Goal: Navigation & Orientation: Go to known website

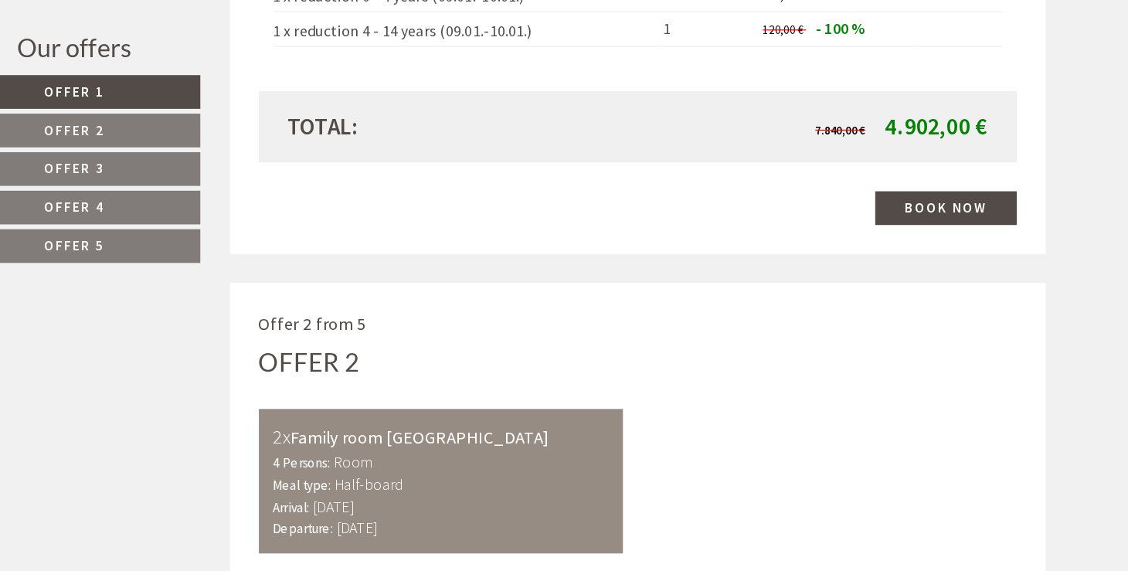
scroll to position [2210, 0]
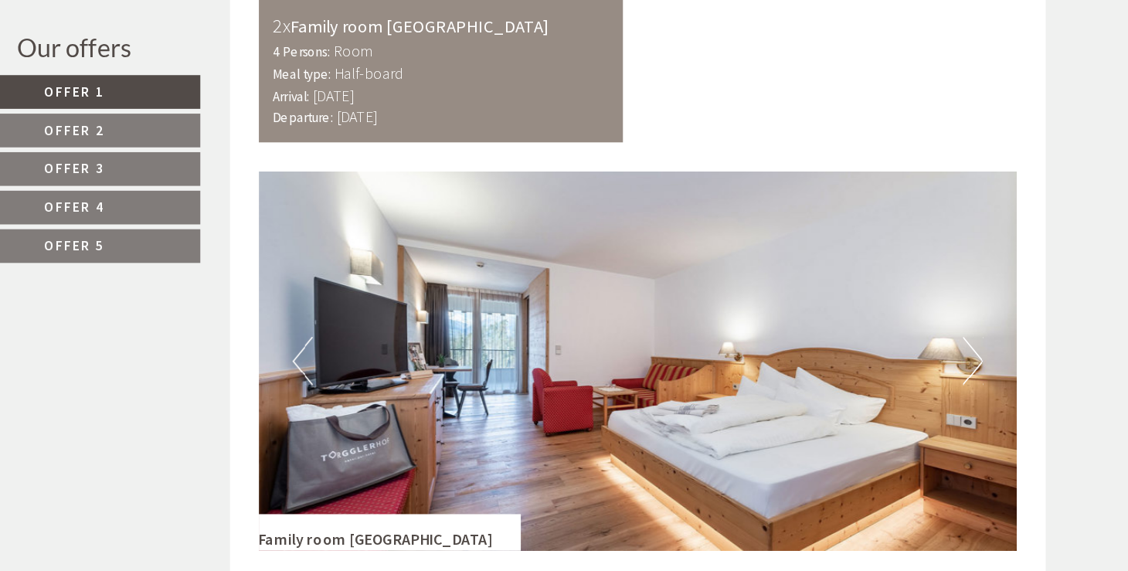
click at [951, 403] on button "Next" at bounding box center [946, 402] width 16 height 39
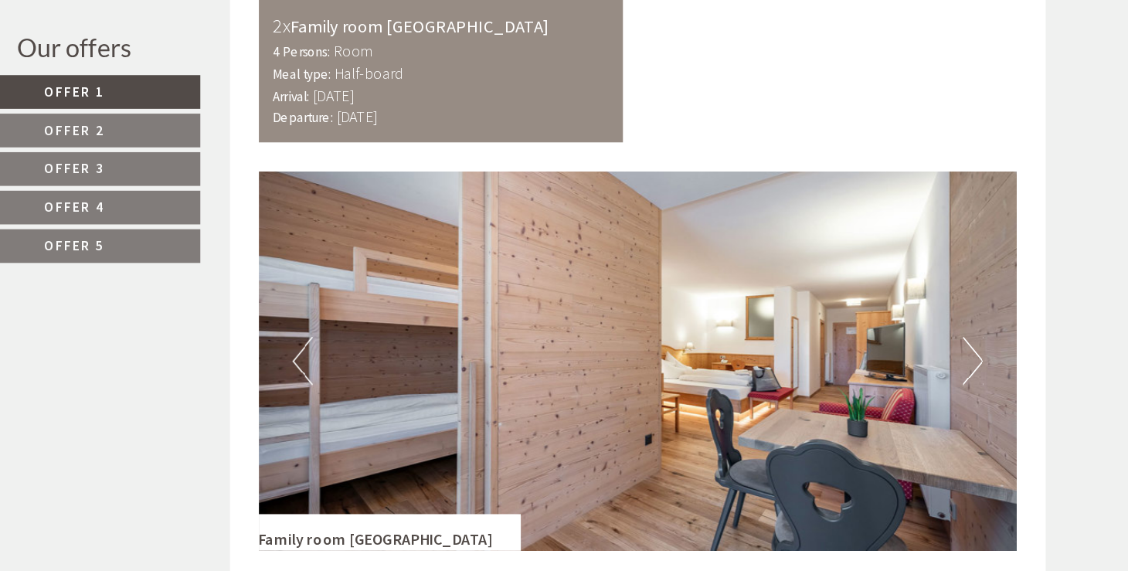
click at [951, 403] on button "Next" at bounding box center [946, 402] width 16 height 39
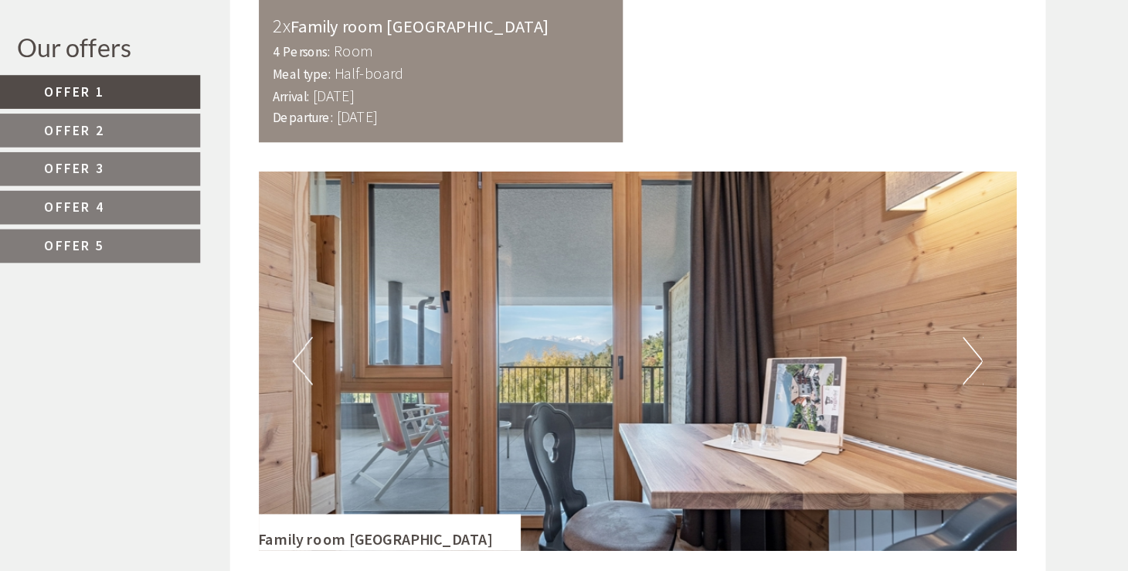
click at [951, 402] on button "Next" at bounding box center [946, 402] width 16 height 39
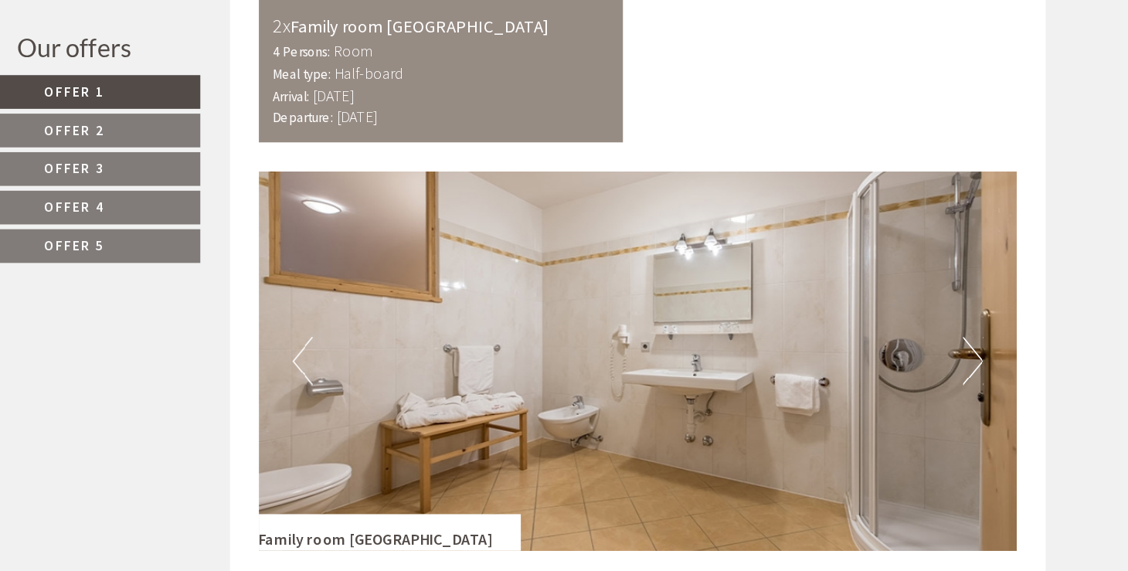
click at [951, 402] on button "Next" at bounding box center [946, 402] width 16 height 39
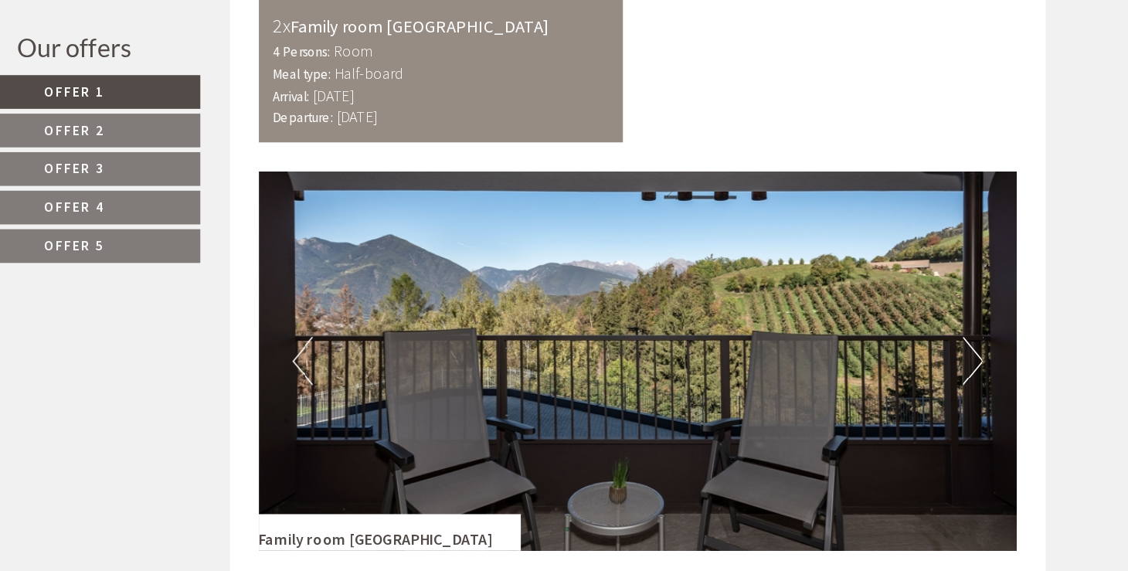
click at [951, 402] on button "Next" at bounding box center [946, 402] width 16 height 39
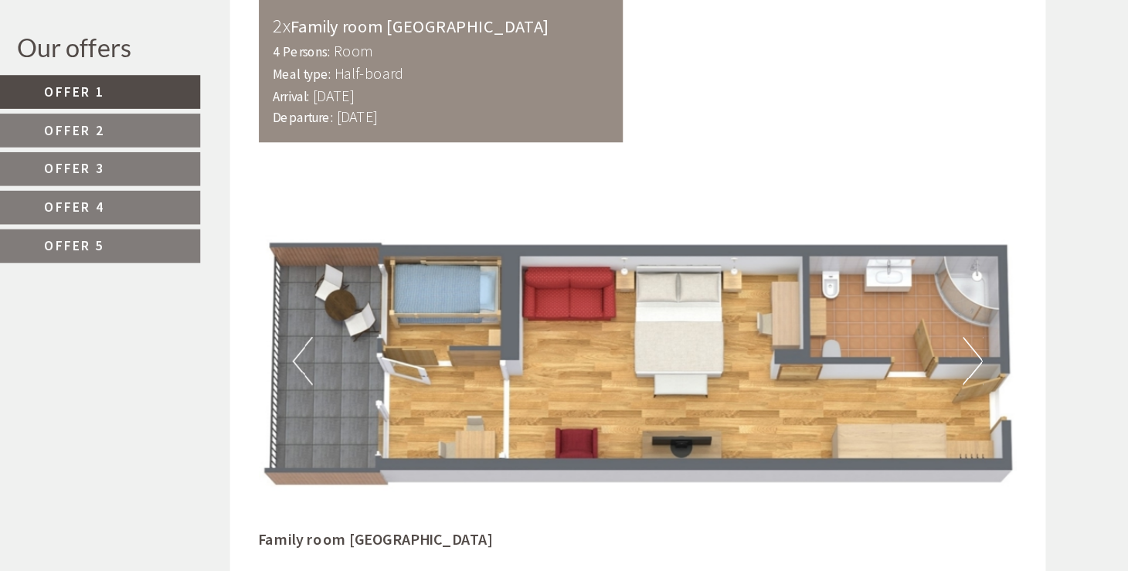
click at [951, 402] on button "Next" at bounding box center [946, 402] width 16 height 39
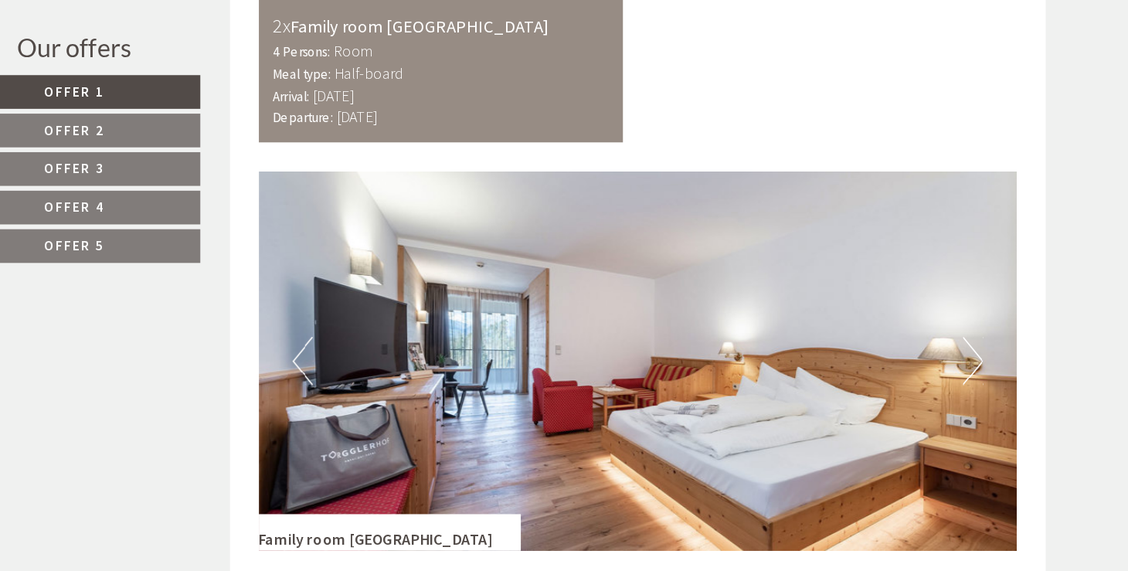
click at [951, 402] on button "Next" at bounding box center [946, 402] width 16 height 39
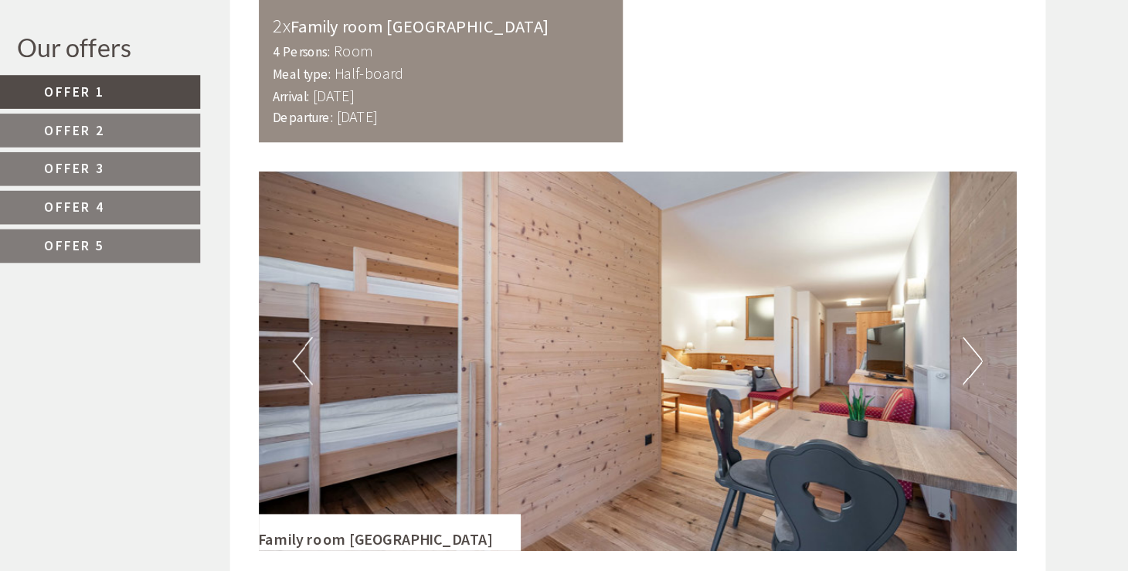
click at [951, 402] on button "Next" at bounding box center [946, 402] width 16 height 39
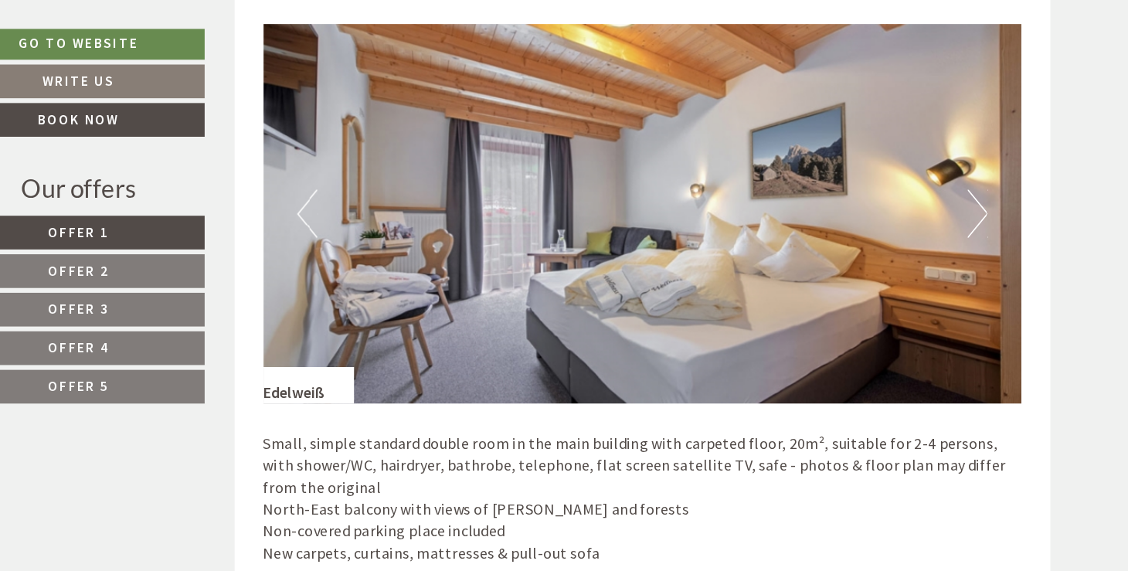
scroll to position [1013, 0]
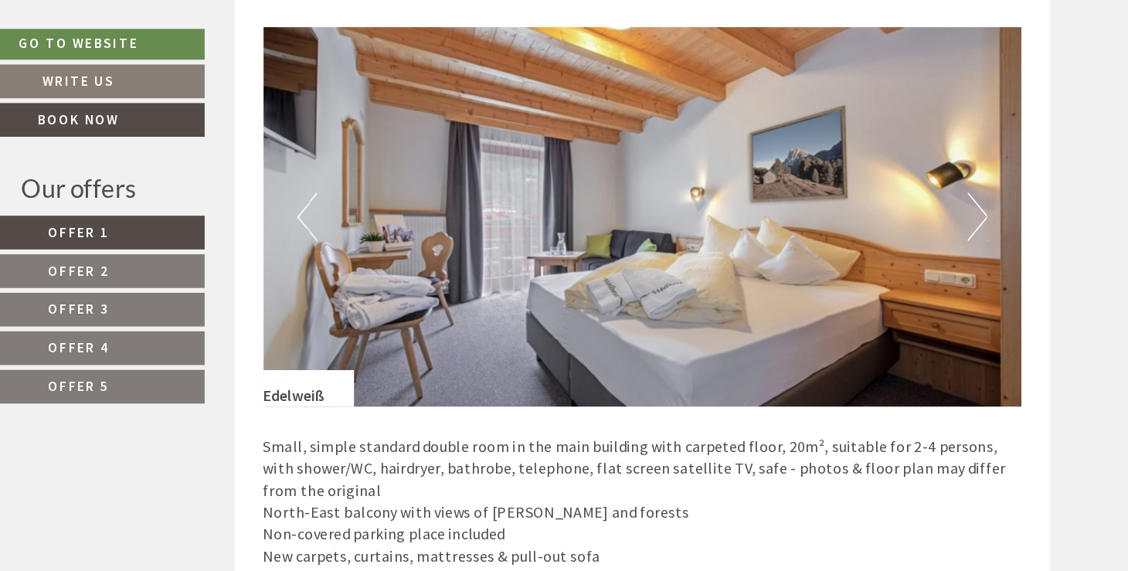
click at [946, 161] on button "Next" at bounding box center [946, 174] width 16 height 39
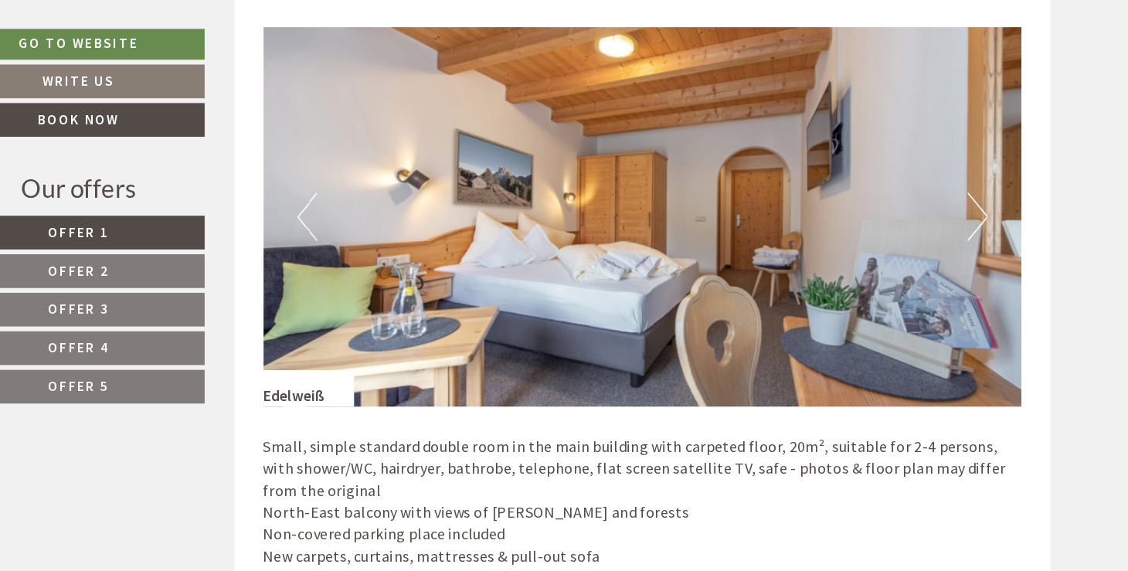
click at [946, 161] on button "Next" at bounding box center [946, 174] width 16 height 39
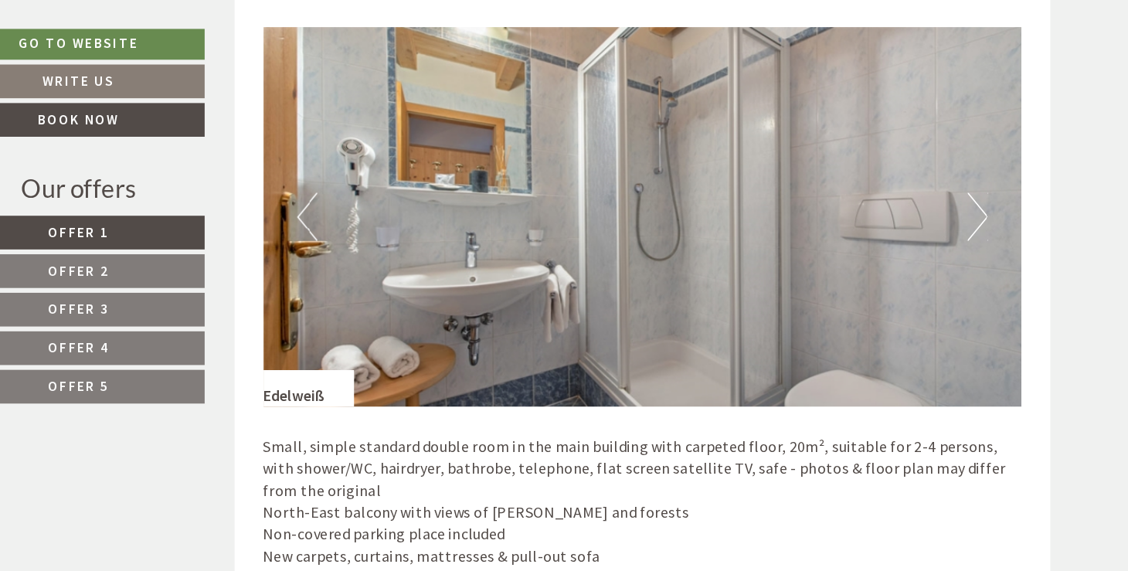
click at [946, 161] on button "Next" at bounding box center [946, 174] width 16 height 39
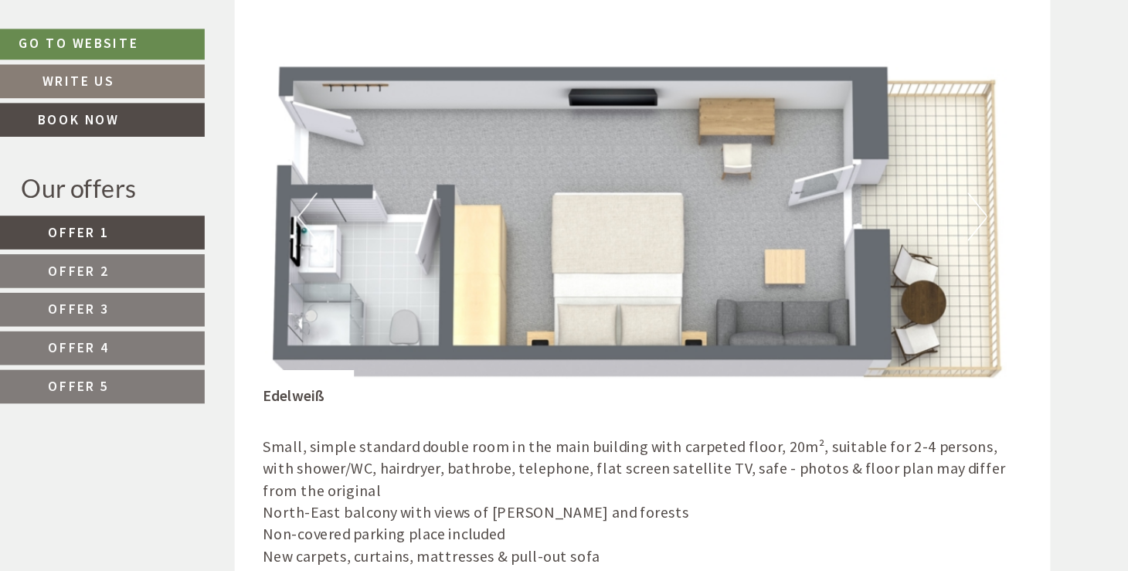
click at [947, 162] on button "Next" at bounding box center [946, 174] width 16 height 39
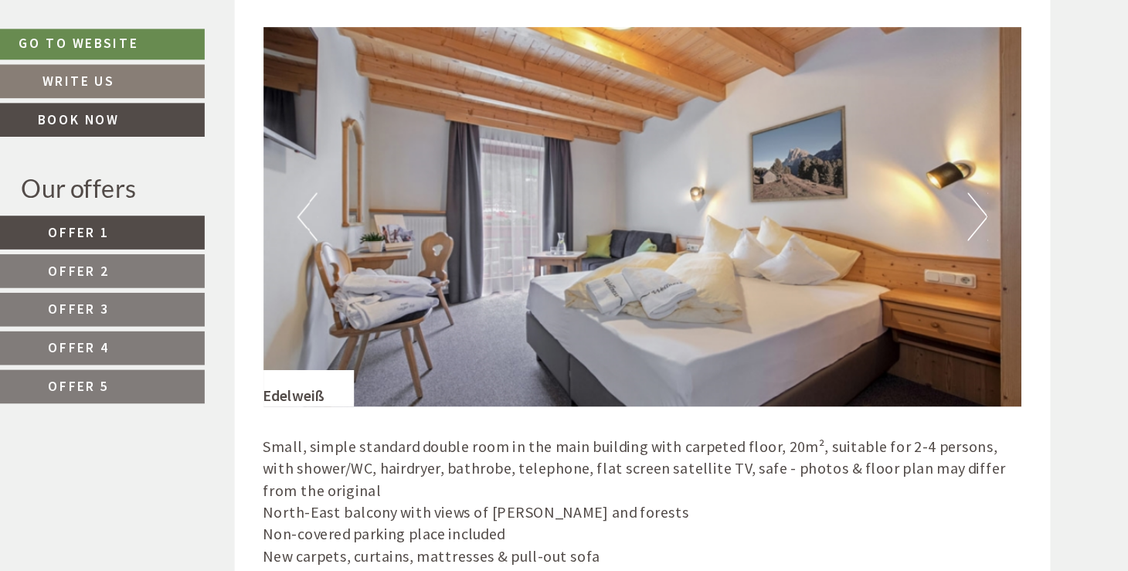
click at [947, 162] on button "Next" at bounding box center [946, 174] width 16 height 39
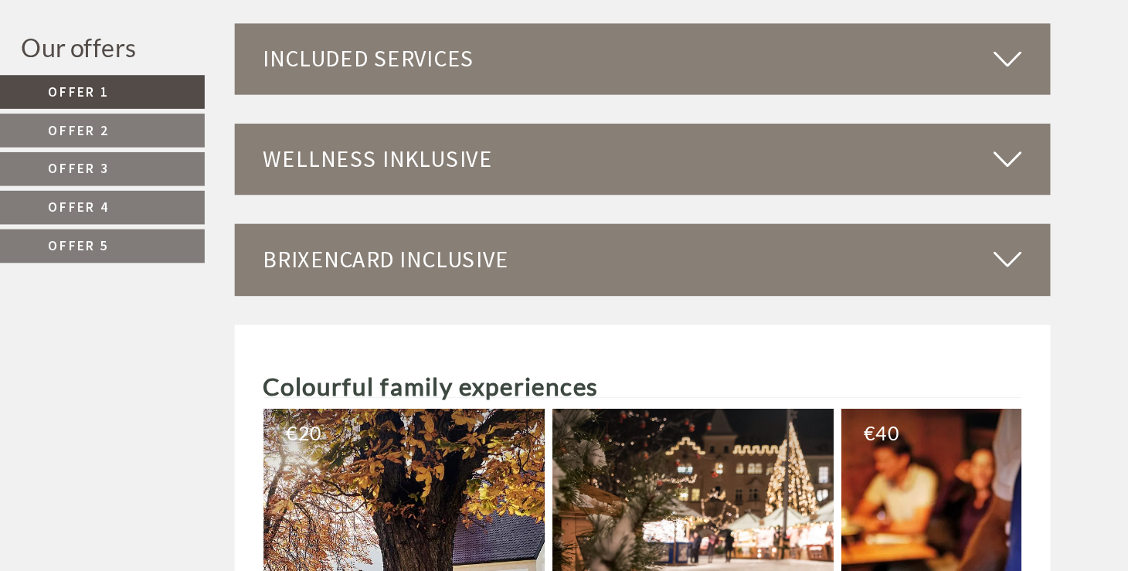
scroll to position [6224, 0]
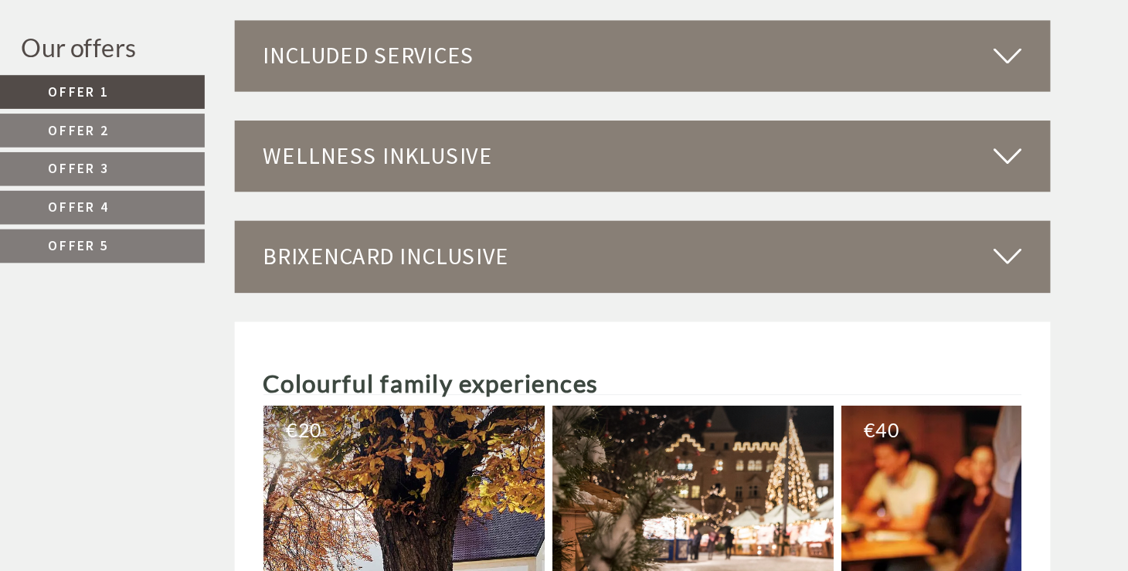
click at [245, 281] on span "Offer 4" at bounding box center [225, 279] width 49 height 14
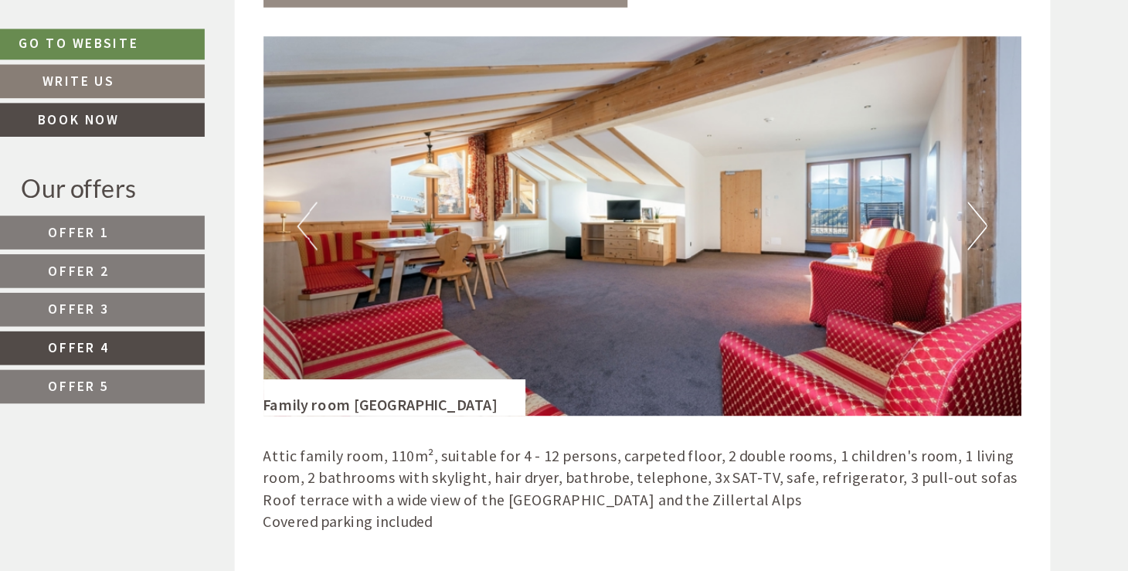
scroll to position [972, 0]
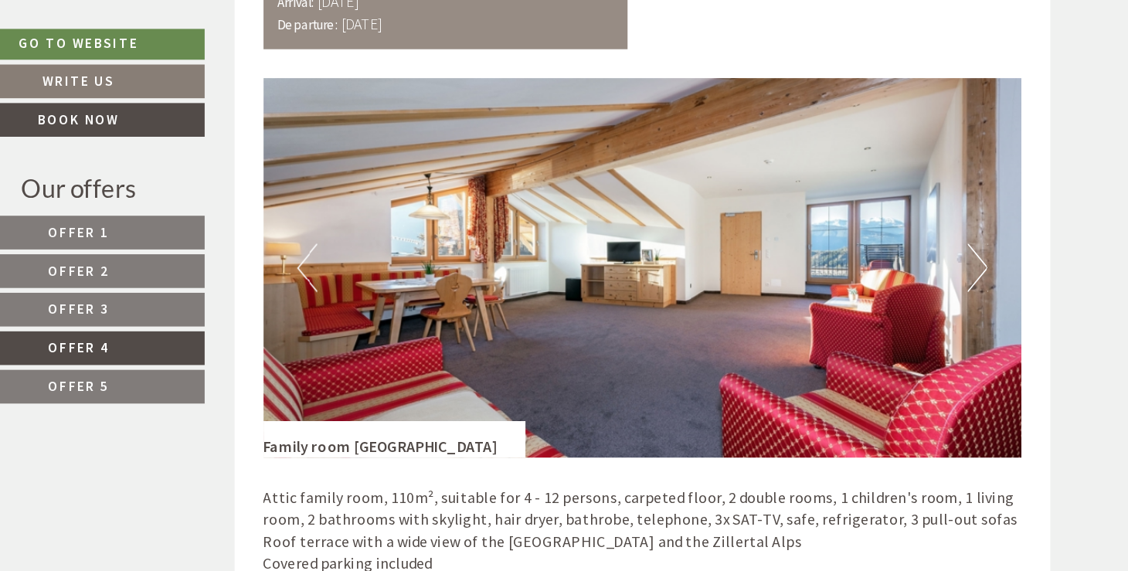
click at [283, 308] on link "Offer 5" at bounding box center [225, 310] width 202 height 27
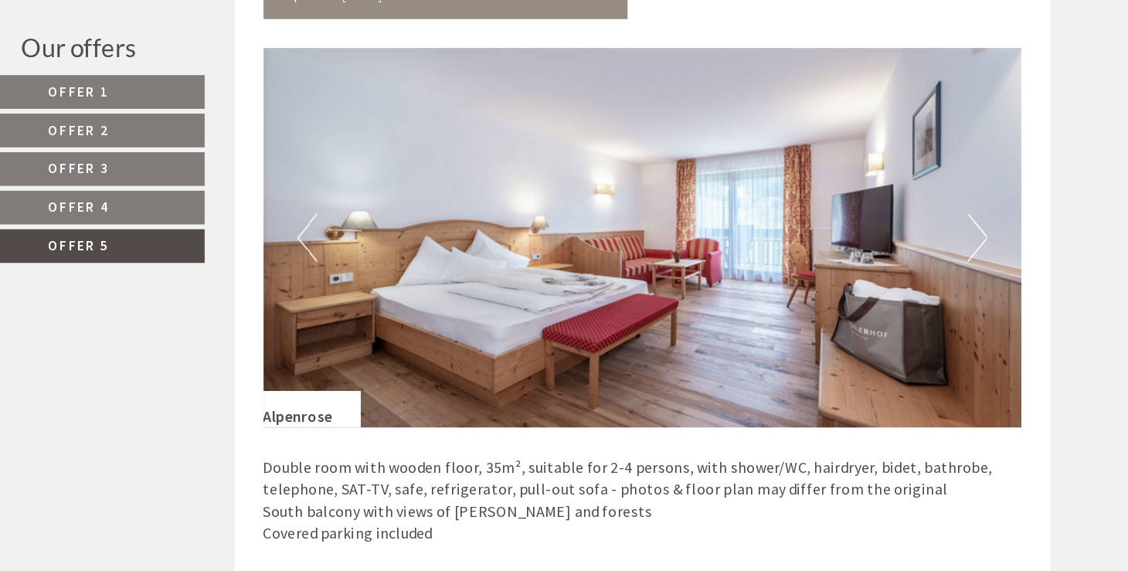
scroll to position [1036, 0]
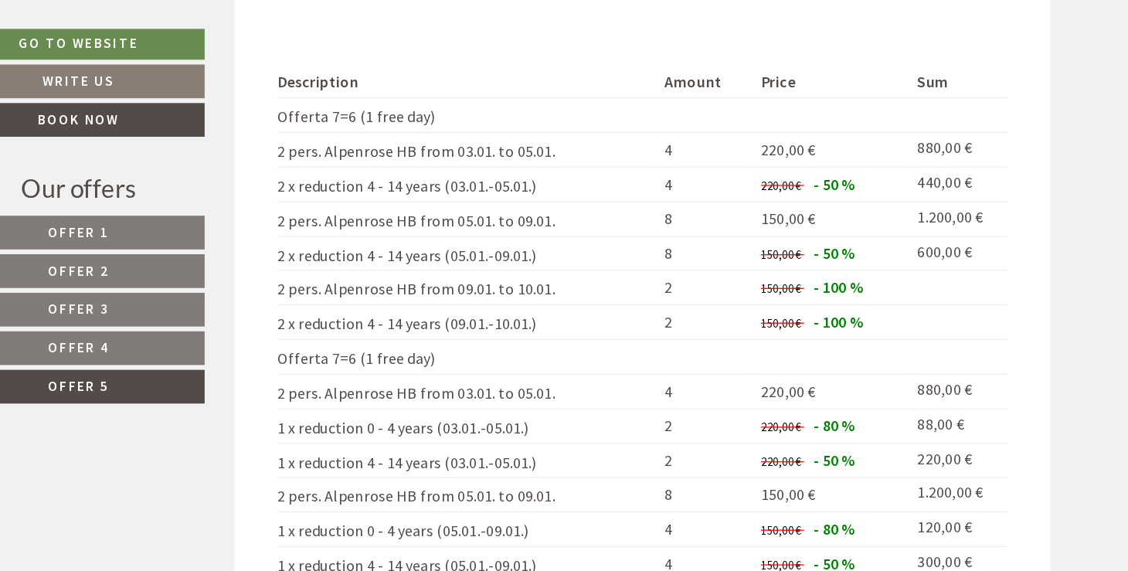
click at [253, 281] on link "Offer 4" at bounding box center [225, 279] width 202 height 27
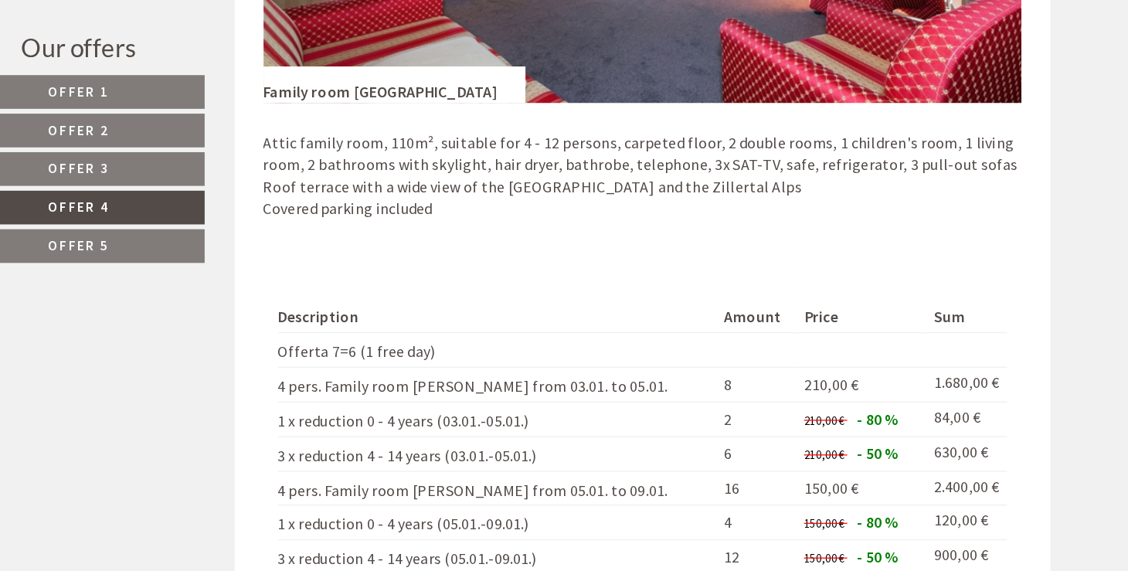
scroll to position [981, 0]
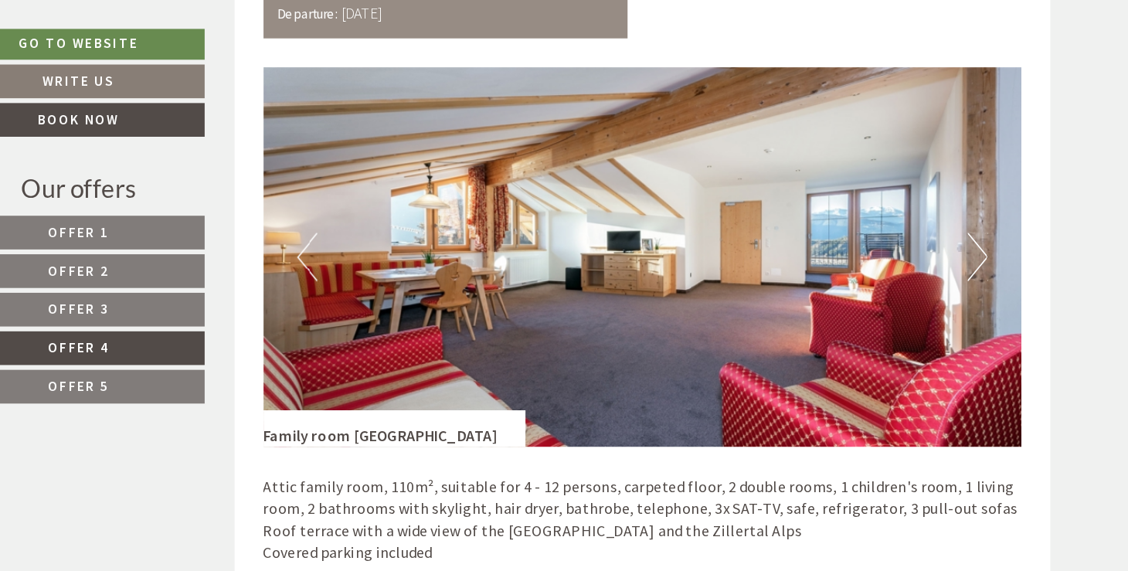
click at [951, 208] on button "Next" at bounding box center [946, 206] width 16 height 39
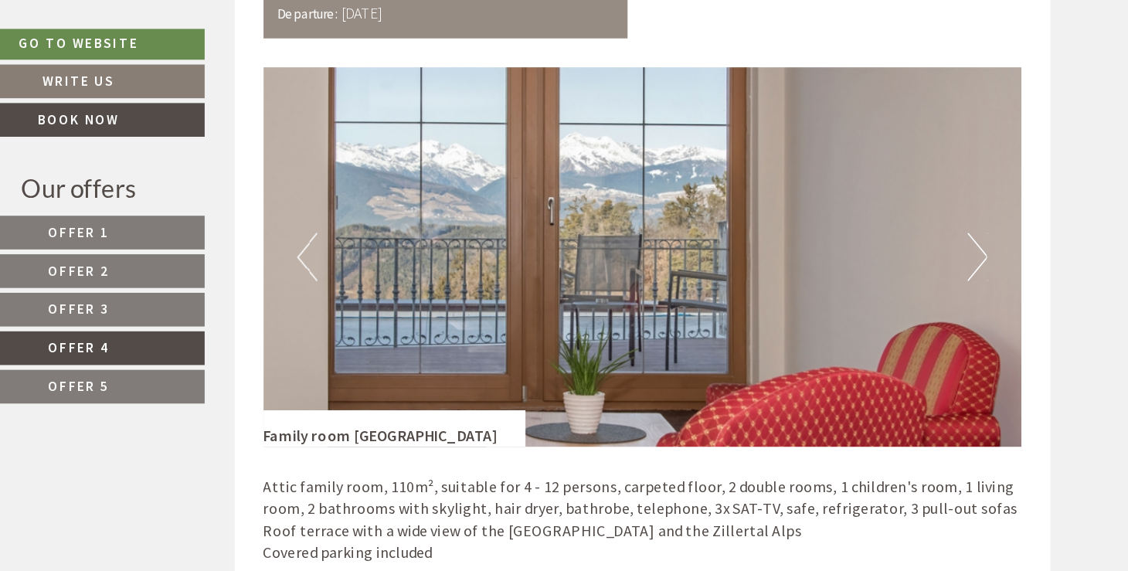
click at [951, 208] on button "Next" at bounding box center [946, 206] width 16 height 39
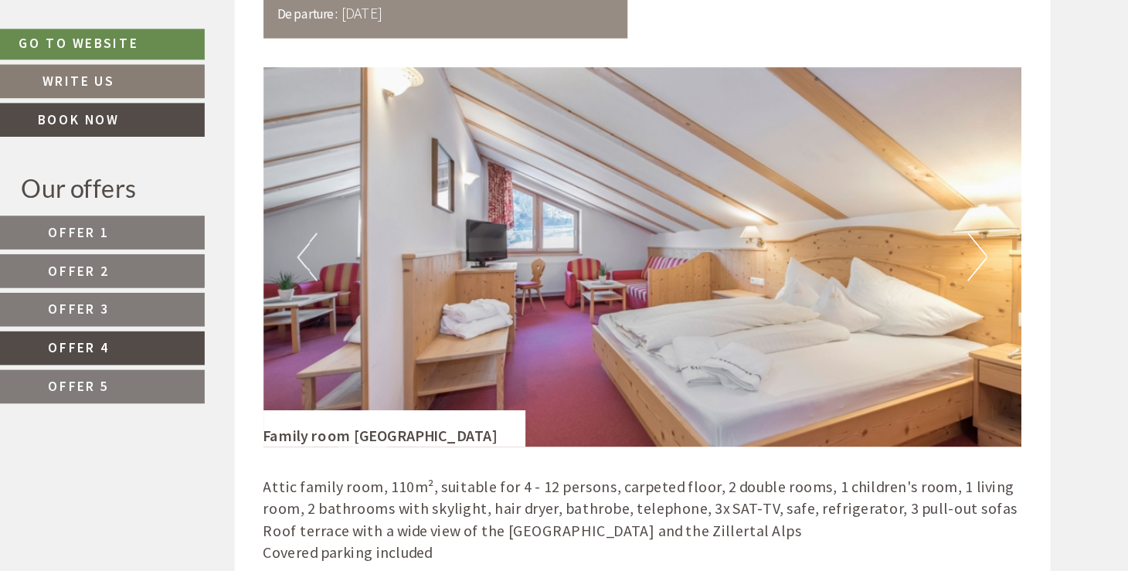
click at [951, 208] on button "Next" at bounding box center [946, 206] width 16 height 39
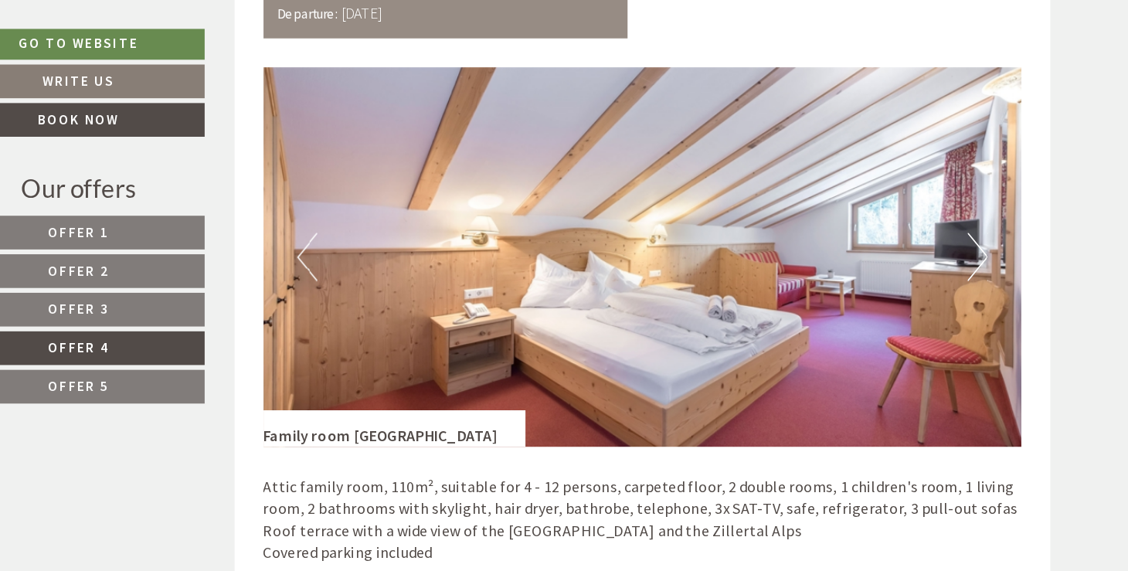
click at [951, 208] on button "Next" at bounding box center [946, 206] width 16 height 39
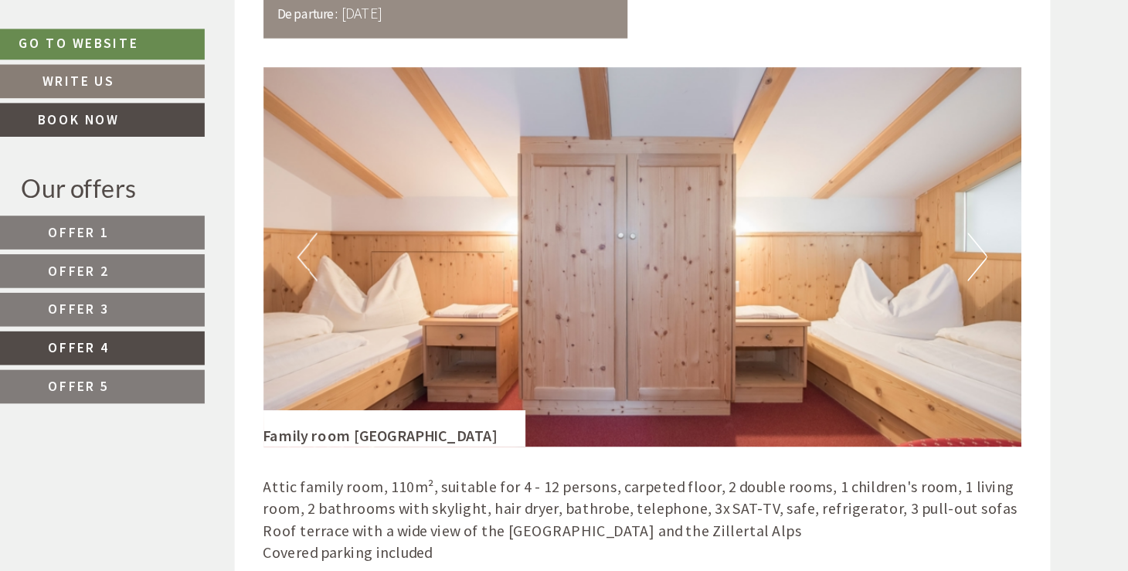
click at [951, 208] on button "Next" at bounding box center [946, 206] width 16 height 39
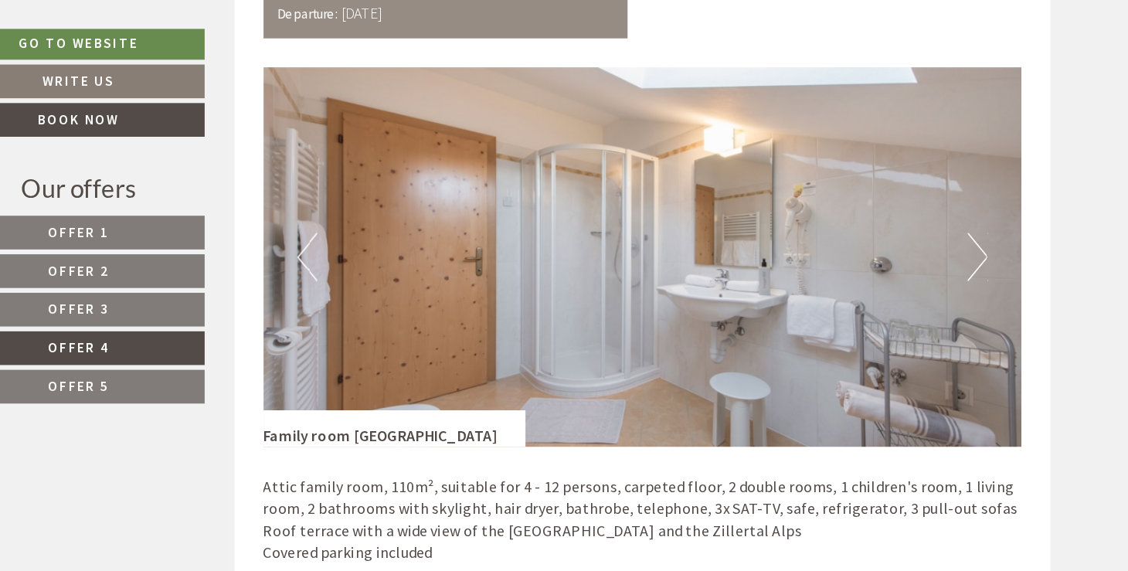
click at [951, 208] on button "Next" at bounding box center [946, 206] width 16 height 39
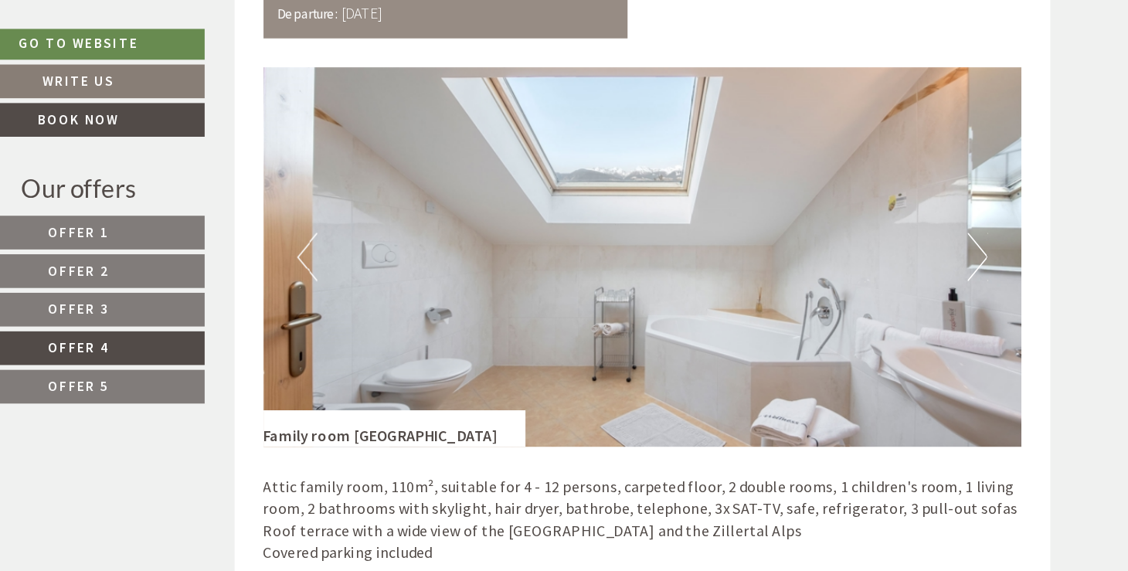
click at [951, 208] on button "Next" at bounding box center [946, 206] width 16 height 39
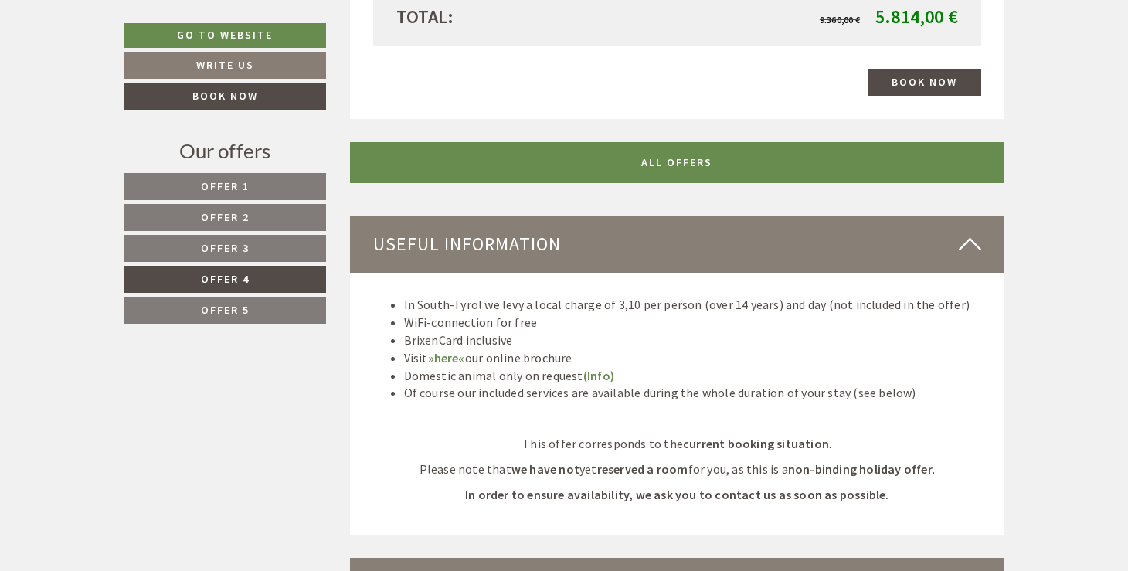
scroll to position [1145, 0]
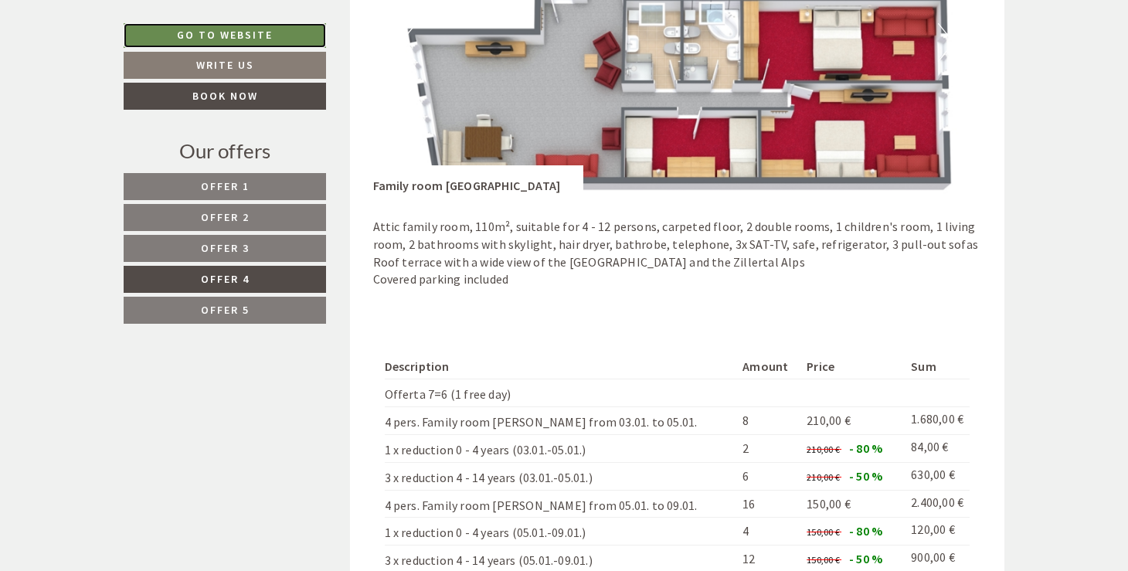
click at [198, 28] on link "Go to website" at bounding box center [225, 35] width 202 height 25
